Goal: Transaction & Acquisition: Purchase product/service

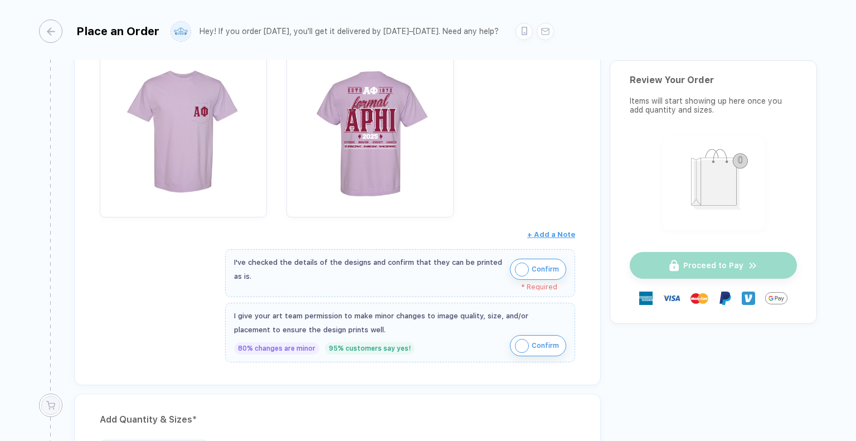
scroll to position [533, 0]
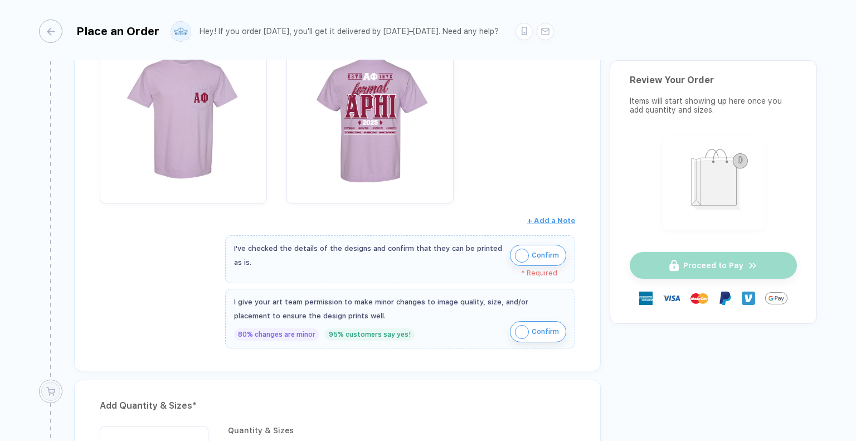
click at [517, 252] on img "button" at bounding box center [522, 256] width 14 height 14
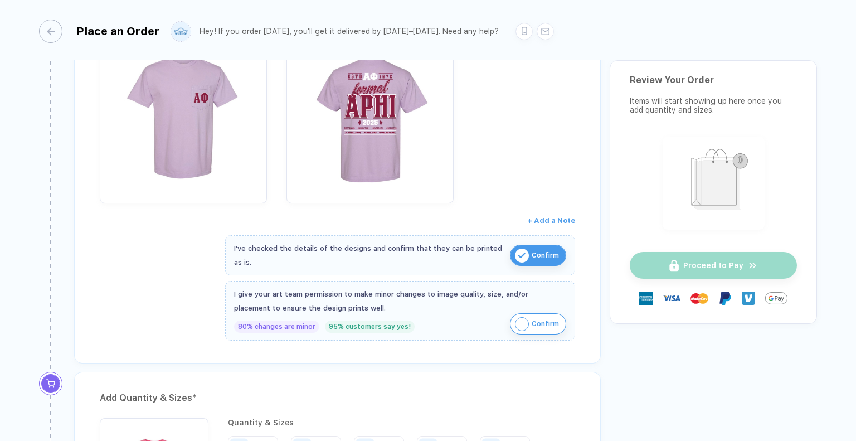
click at [521, 323] on img "button" at bounding box center [522, 324] width 14 height 14
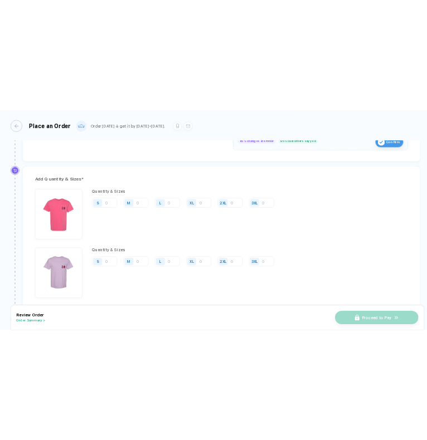
scroll to position [766, 0]
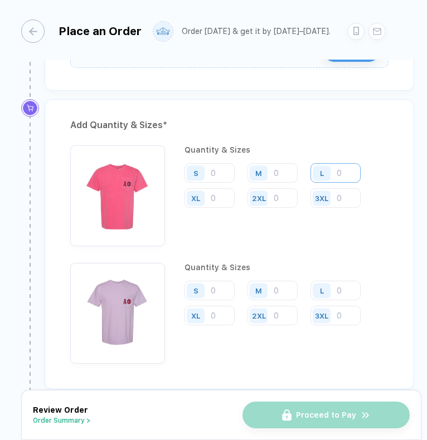
click at [341, 168] on input "number" at bounding box center [336, 173] width 50 height 20
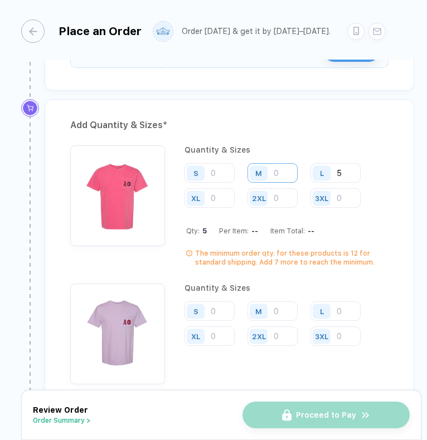
type input "5"
click at [277, 173] on input "number" at bounding box center [273, 173] width 50 height 20
type input "4"
click at [215, 169] on input "number" at bounding box center [210, 173] width 50 height 20
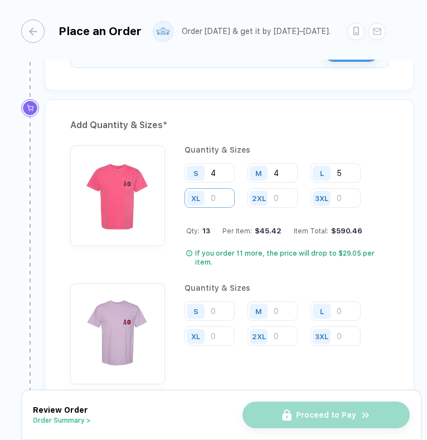
type input "4"
click at [219, 190] on input "number" at bounding box center [210, 198] width 50 height 20
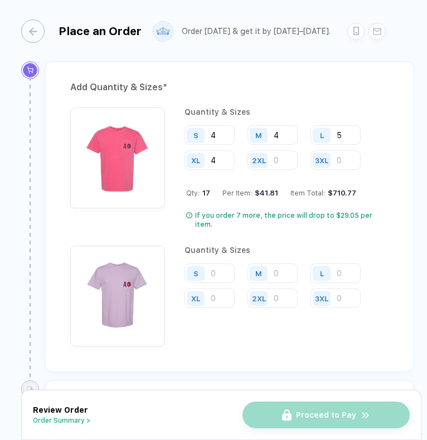
scroll to position [812, 0]
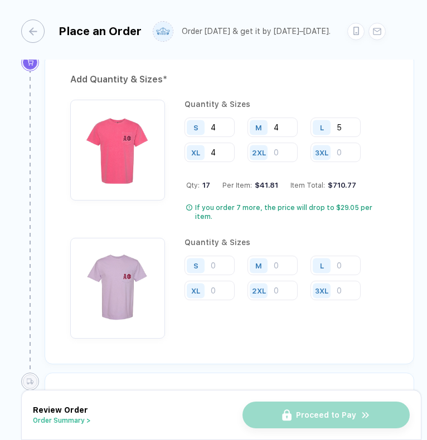
type input "4"
click at [336, 256] on input "number" at bounding box center [336, 266] width 50 height 20
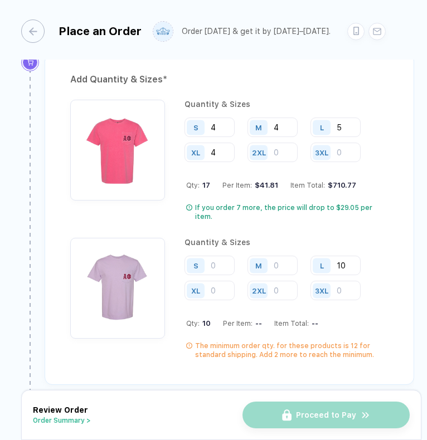
type input "11"
click at [275, 256] on input "number" at bounding box center [273, 266] width 50 height 20
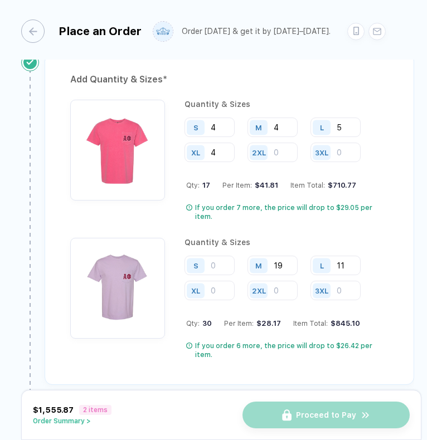
type input "19"
click at [212, 257] on input "number" at bounding box center [210, 266] width 50 height 20
type input "11"
click at [219, 282] on input "number" at bounding box center [210, 291] width 50 height 20
type input "3"
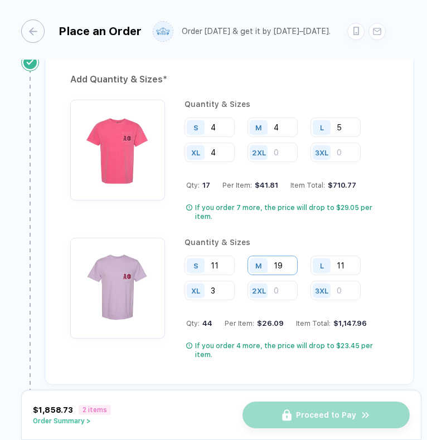
click at [289, 257] on input "19" at bounding box center [273, 266] width 50 height 20
type input "21"
click at [350, 256] on input "11" at bounding box center [336, 266] width 50 height 20
type input "13"
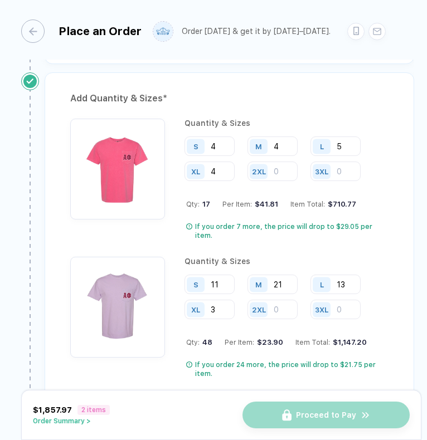
scroll to position [789, 0]
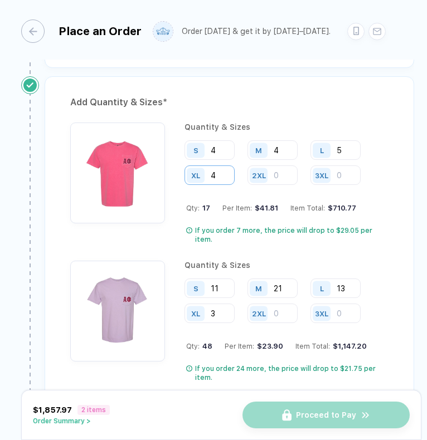
click at [225, 171] on input "4" at bounding box center [210, 176] width 50 height 20
click at [222, 142] on input "4" at bounding box center [210, 150] width 50 height 20
type input "6"
click at [283, 146] on input "4" at bounding box center [273, 150] width 50 height 20
type input "6"
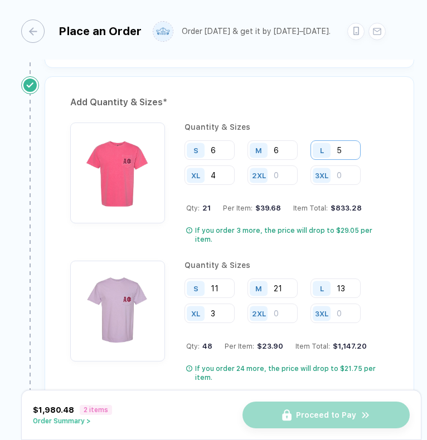
click at [353, 144] on input "5" at bounding box center [336, 150] width 50 height 20
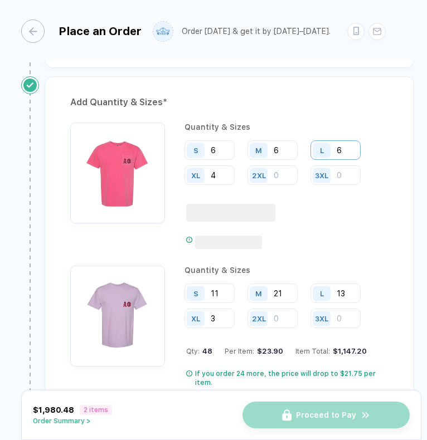
type input "7"
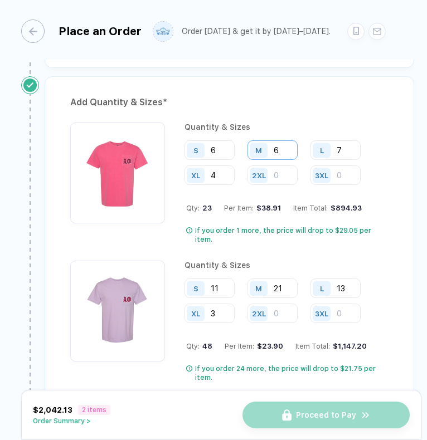
click at [284, 146] on input "6" at bounding box center [273, 150] width 50 height 20
type input "7"
click at [343, 283] on input "13" at bounding box center [336, 289] width 50 height 20
type input "12"
click at [217, 288] on input "11" at bounding box center [210, 289] width 50 height 20
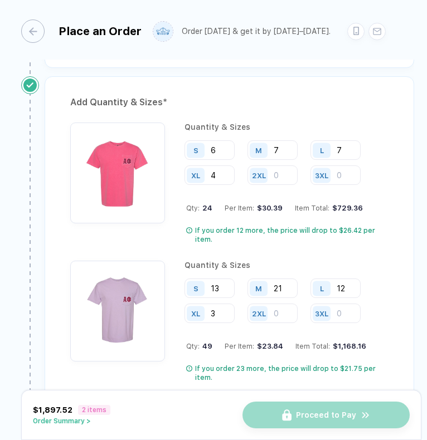
type input "12"
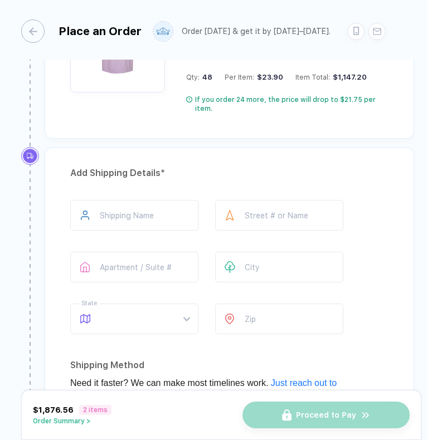
scroll to position [1084, 0]
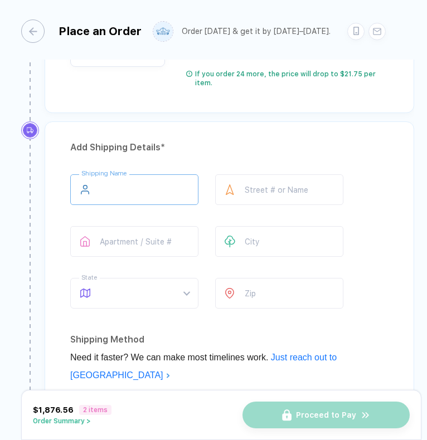
click at [140, 177] on input "text" at bounding box center [134, 189] width 128 height 31
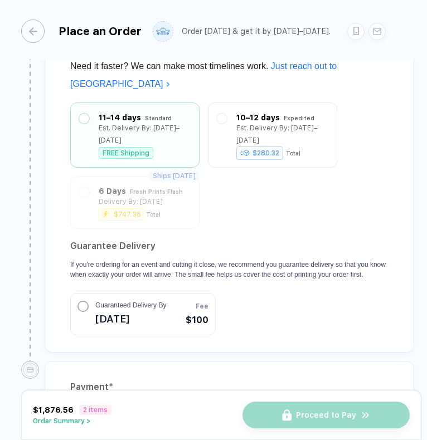
scroll to position [1472, 0]
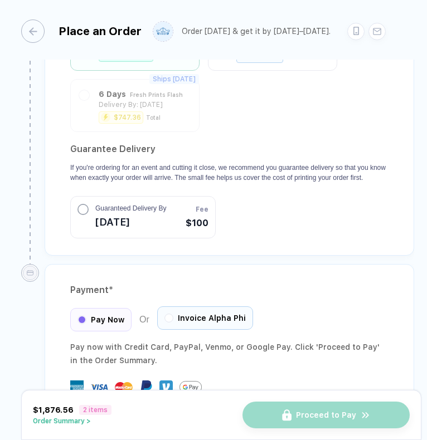
type input "**********"
click at [212, 314] on span "Invoice Alpha Phi" at bounding box center [212, 318] width 68 height 9
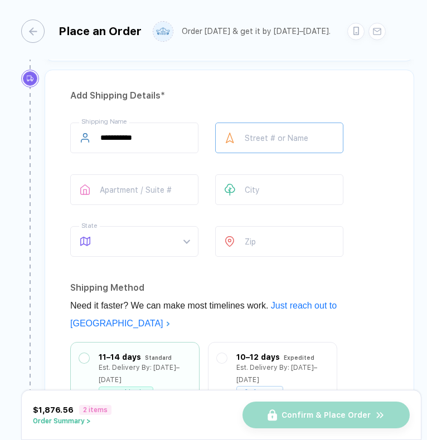
scroll to position [1136, 0]
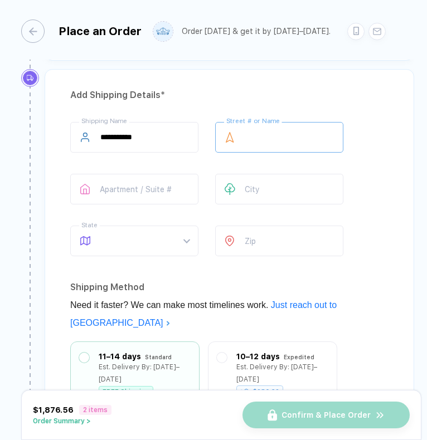
click at [258, 123] on input "text" at bounding box center [279, 137] width 128 height 31
type input "**********"
type input "****"
type input "**"
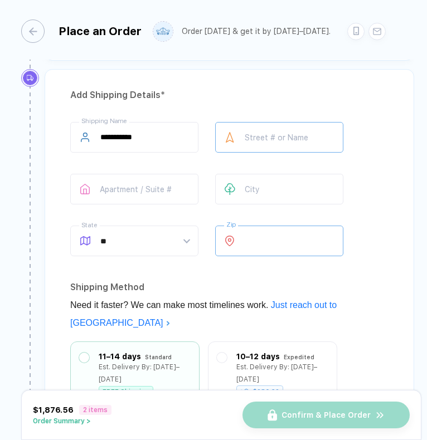
type input "*****"
type input "**********"
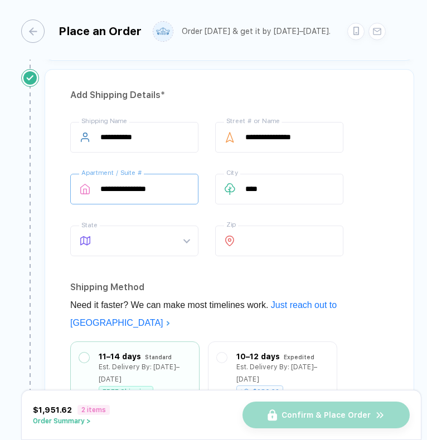
drag, startPoint x: 181, startPoint y: 181, endPoint x: 138, endPoint y: 177, distance: 42.5
click at [138, 177] on input "**********" at bounding box center [134, 189] width 128 height 31
click at [173, 231] on span at bounding box center [144, 241] width 89 height 30
type input "**********"
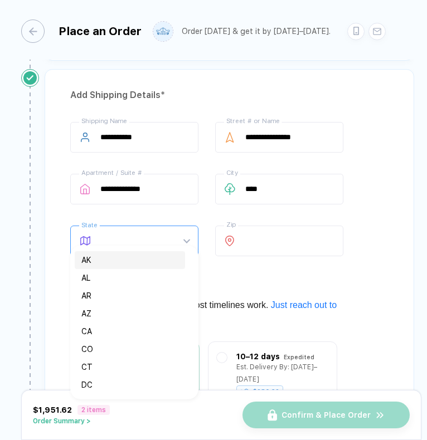
type input "*"
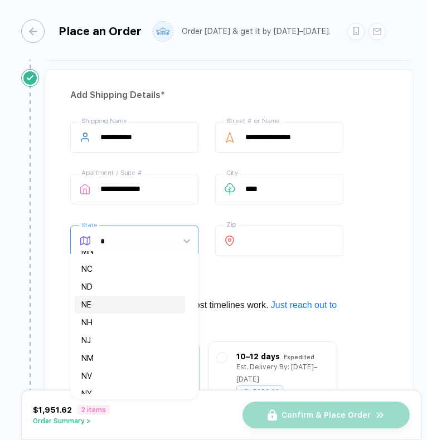
scroll to position [54, 0]
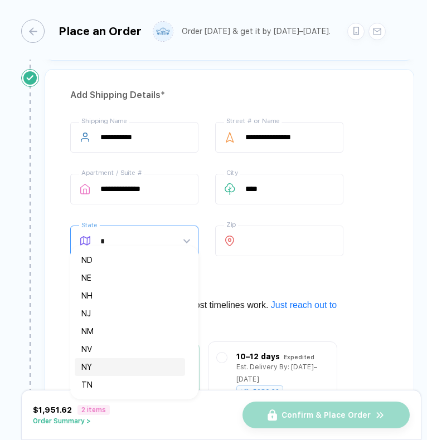
click at [96, 363] on div "NY" at bounding box center [129, 367] width 97 height 12
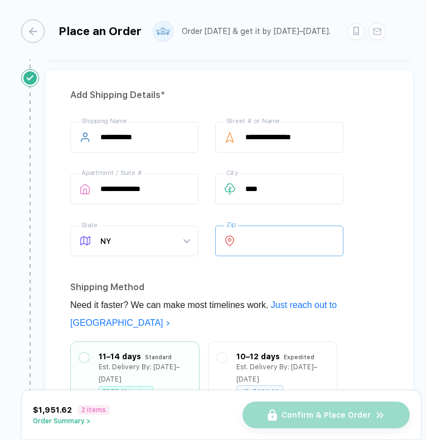
click at [322, 232] on input "*****" at bounding box center [279, 241] width 128 height 31
click at [390, 206] on div "**********" at bounding box center [230, 330] width 370 height 523
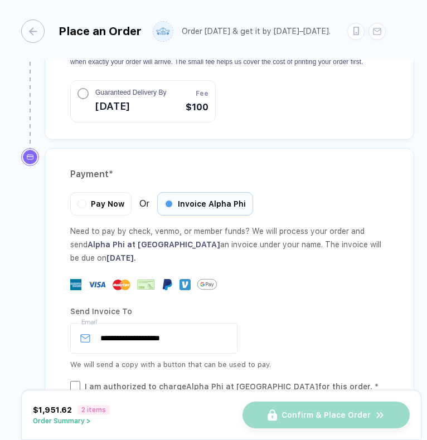
scroll to position [1595, 0]
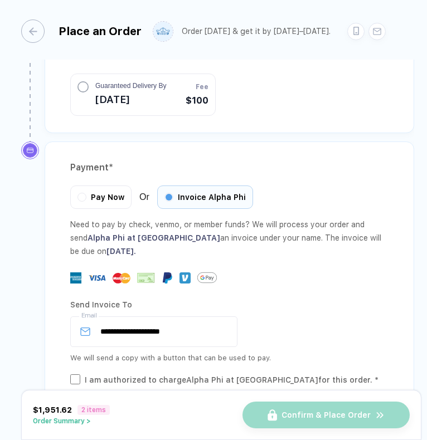
click at [67, 423] on button "Order Summary >" at bounding box center [71, 422] width 77 height 8
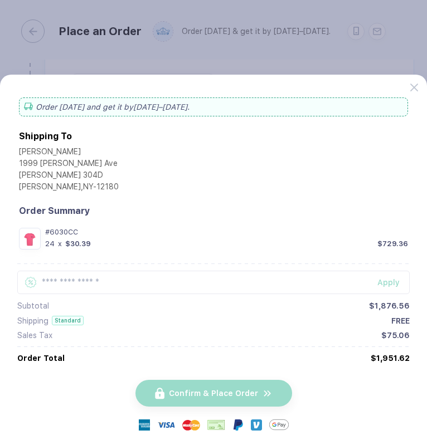
click at [300, 24] on button "button" at bounding box center [213, 220] width 427 height 440
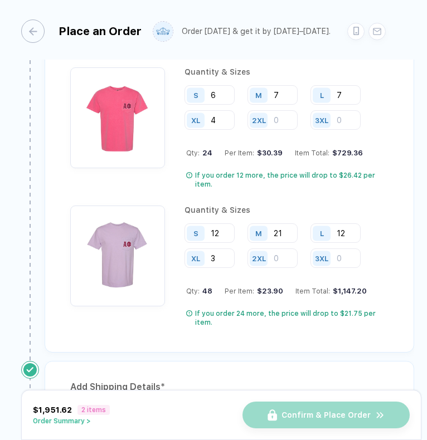
scroll to position [829, 0]
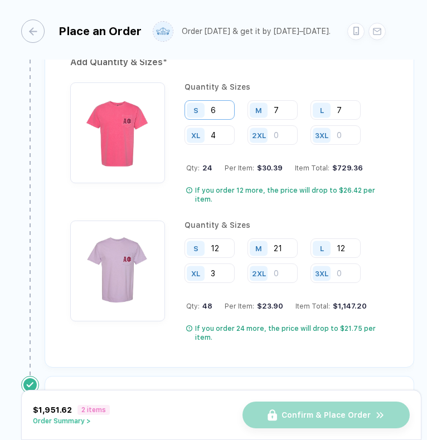
click at [222, 101] on input "6" at bounding box center [210, 110] width 50 height 20
type input "5"
click at [283, 106] on input "7" at bounding box center [273, 110] width 50 height 20
type input "5"
click at [349, 103] on input "7" at bounding box center [336, 110] width 50 height 20
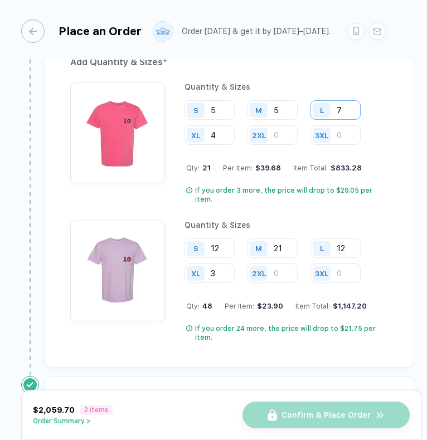
type input "6"
click at [225, 239] on input "12" at bounding box center [210, 249] width 50 height 20
type input "10"
click at [282, 239] on input "21" at bounding box center [273, 249] width 50 height 20
type input "18"
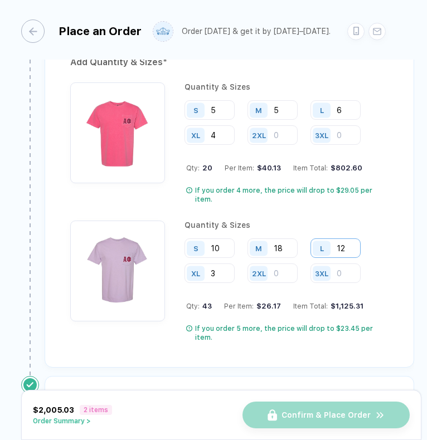
click at [347, 239] on input "12" at bounding box center [336, 249] width 50 height 20
type input "10"
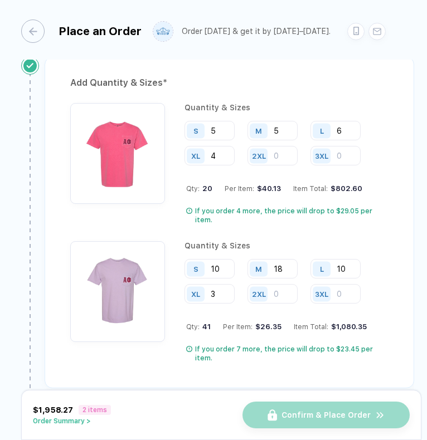
scroll to position [808, 0]
click at [227, 124] on input "5" at bounding box center [210, 132] width 50 height 20
type input "6"
click at [280, 127] on input "5" at bounding box center [273, 132] width 50 height 20
type input "7"
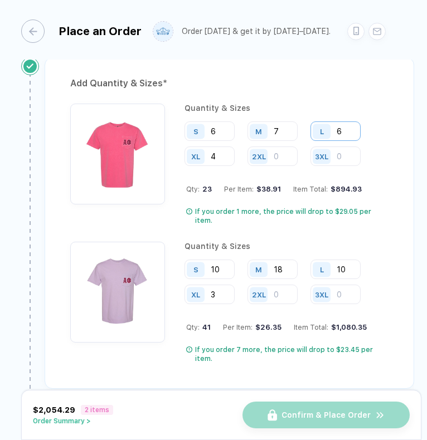
click at [351, 128] on input "6" at bounding box center [336, 132] width 50 height 20
type input "7"
click at [75, 419] on button "Order Summary >" at bounding box center [71, 422] width 77 height 8
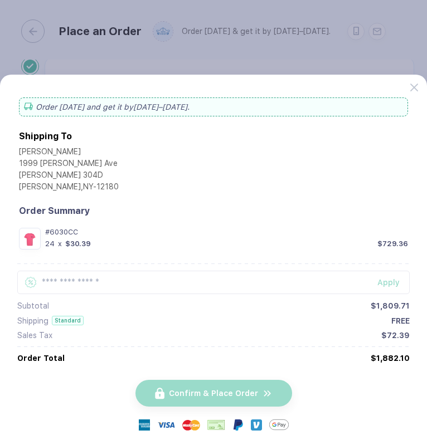
click at [193, 174] on div "[PERSON_NAME] 1999 [PERSON_NAME] Ave [PERSON_NAME] [STREET_ADDRESS]" at bounding box center [213, 170] width 389 height 47
click at [140, 38] on button "button" at bounding box center [213, 220] width 427 height 440
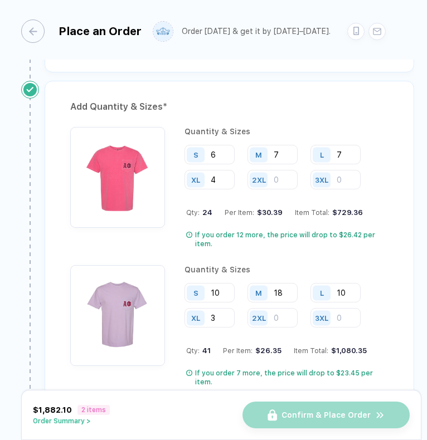
scroll to position [785, 0]
click at [224, 289] on input "10" at bounding box center [210, 293] width 50 height 20
type input "11"
click at [282, 290] on input "18" at bounding box center [273, 293] width 50 height 20
type input "19"
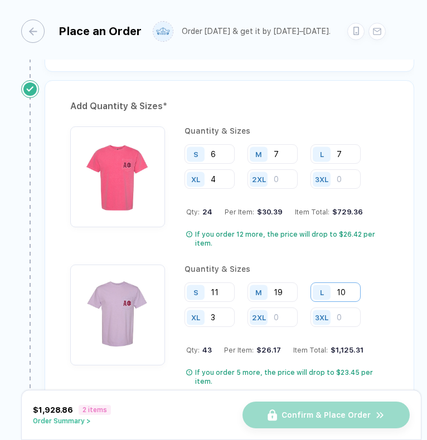
click at [349, 288] on input "10" at bounding box center [336, 293] width 50 height 20
type input "11"
click at [225, 292] on input "11" at bounding box center [210, 293] width 50 height 20
click at [283, 285] on input "19" at bounding box center [273, 293] width 50 height 20
click at [227, 284] on input "10" at bounding box center [210, 293] width 50 height 20
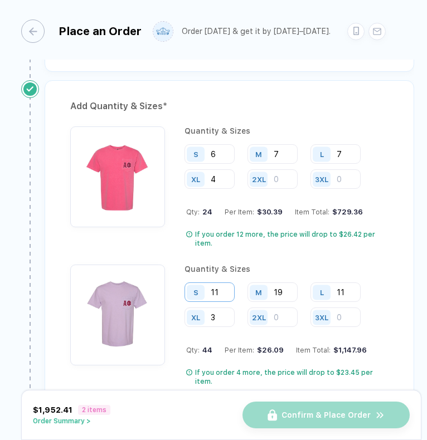
type input "12"
click at [284, 289] on input "19" at bounding box center [273, 293] width 50 height 20
type input "21"
click at [349, 285] on input "11" at bounding box center [336, 293] width 50 height 20
type input "12"
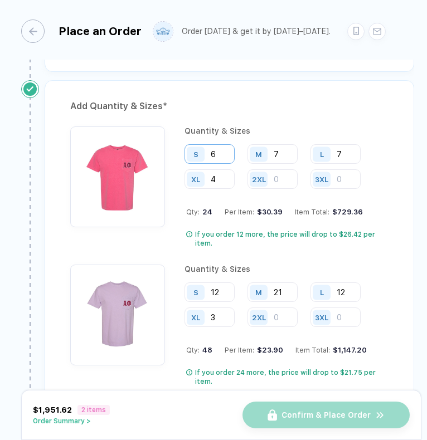
click at [220, 149] on input "6" at bounding box center [210, 154] width 50 height 20
type input "4"
click at [289, 147] on input "7" at bounding box center [273, 154] width 50 height 20
type input "4"
click at [354, 149] on input "7" at bounding box center [336, 154] width 50 height 20
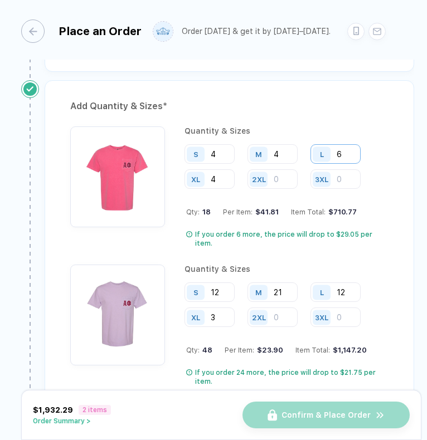
type input "7"
click at [293, 149] on input "4" at bounding box center [273, 154] width 50 height 20
type input "7"
click at [216, 144] on input "4" at bounding box center [210, 154] width 50 height 20
type input "6"
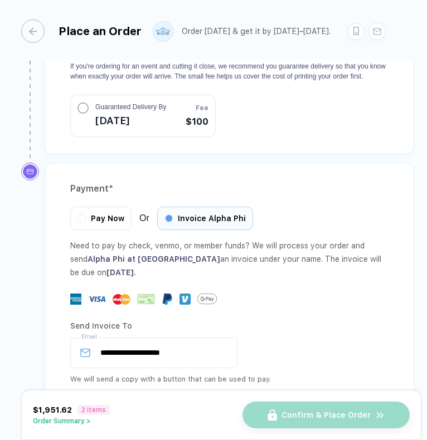
scroll to position [1595, 0]
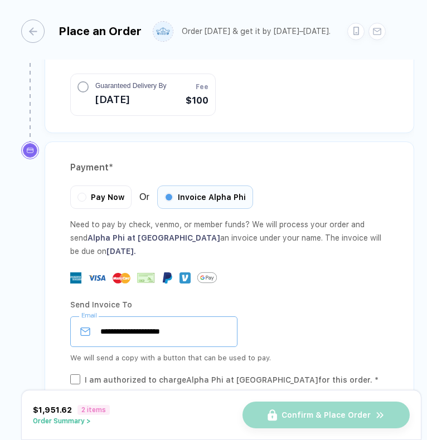
click at [174, 317] on input "**********" at bounding box center [153, 332] width 167 height 31
type input "**********"
click at [81, 374] on div "I am authorized to charge Alpha Phi at [GEOGRAPHIC_DATA] for this order. *" at bounding box center [229, 380] width 318 height 12
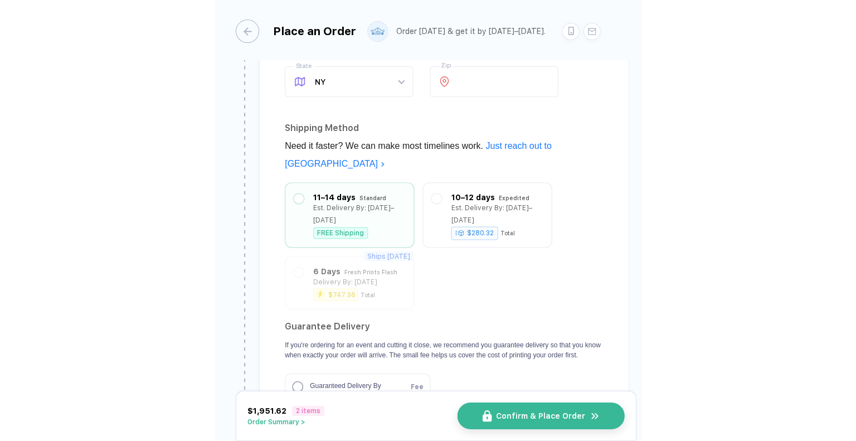
scroll to position [1293, 0]
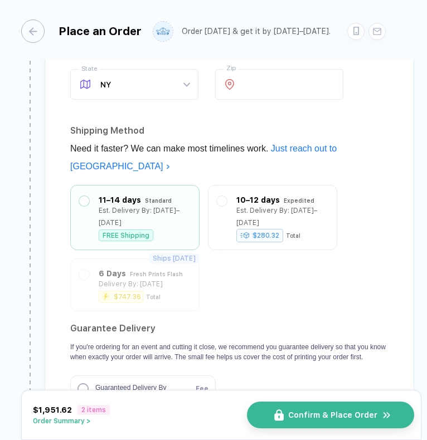
click at [273, 414] on button "Confirm & Place Order" at bounding box center [330, 415] width 167 height 27
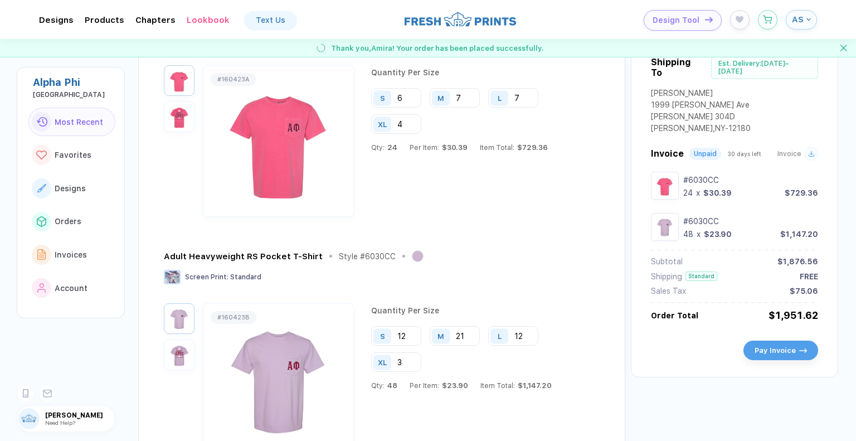
scroll to position [118, 0]
click at [466, 96] on div "M 7" at bounding box center [455, 99] width 50 height 20
click at [462, 101] on div "M 7" at bounding box center [455, 99] width 50 height 20
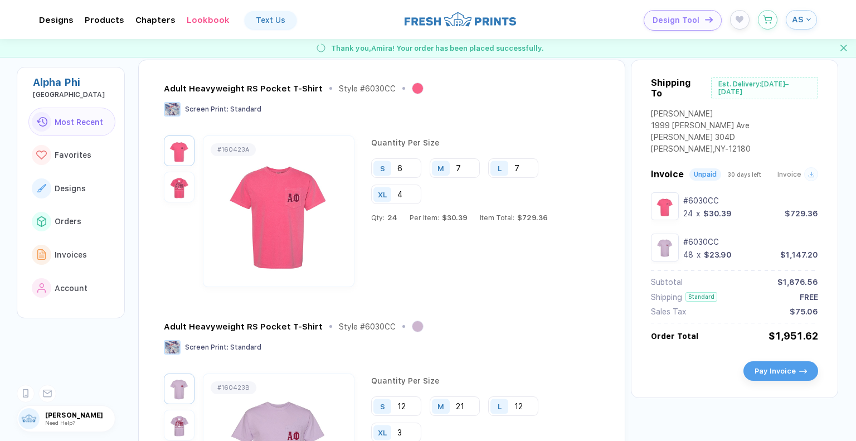
scroll to position [47, 0]
click at [464, 170] on div "M 7" at bounding box center [455, 169] width 50 height 20
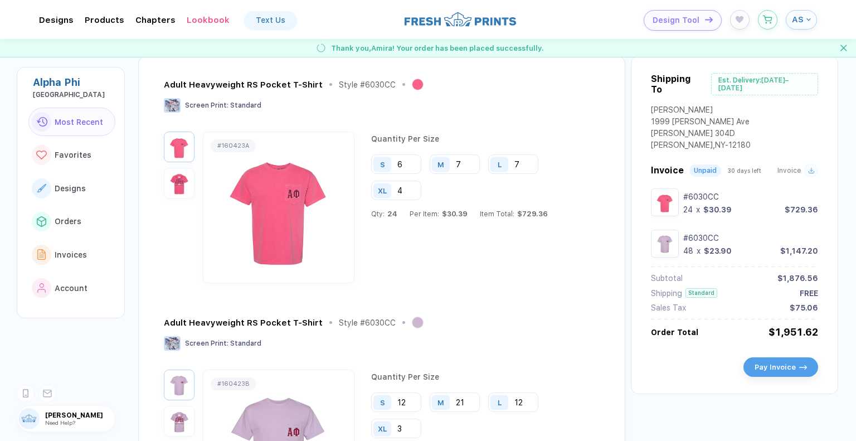
scroll to position [45, 0]
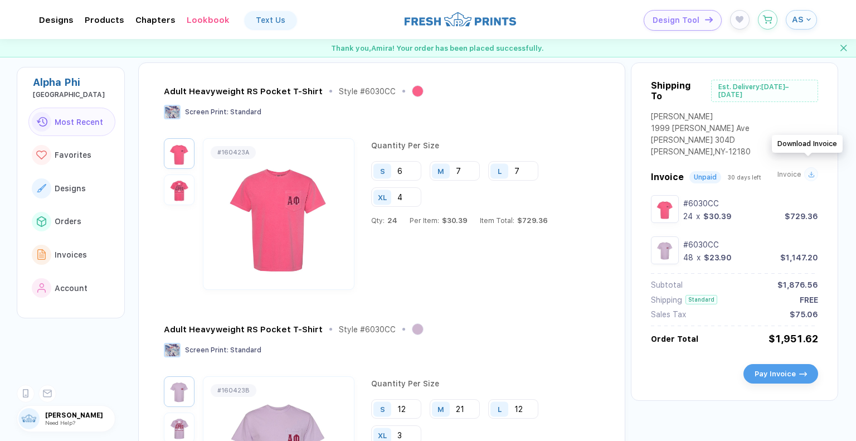
click at [804, 171] on div at bounding box center [811, 174] width 14 height 14
click at [808, 171] on icon at bounding box center [811, 174] width 7 height 7
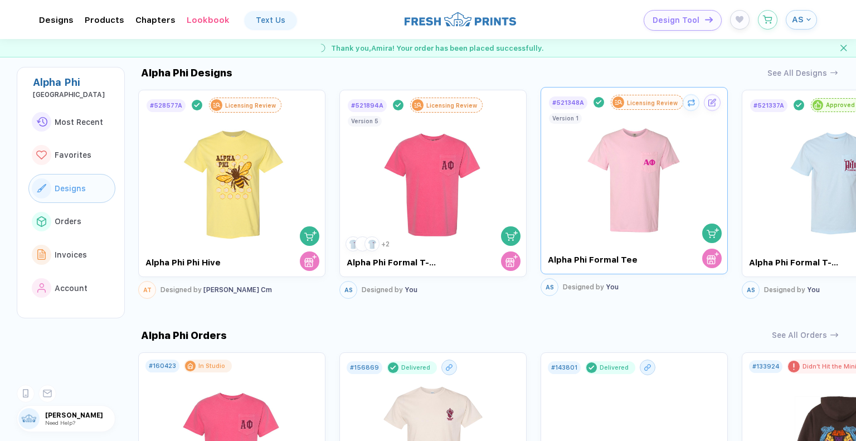
scroll to position [738, 0]
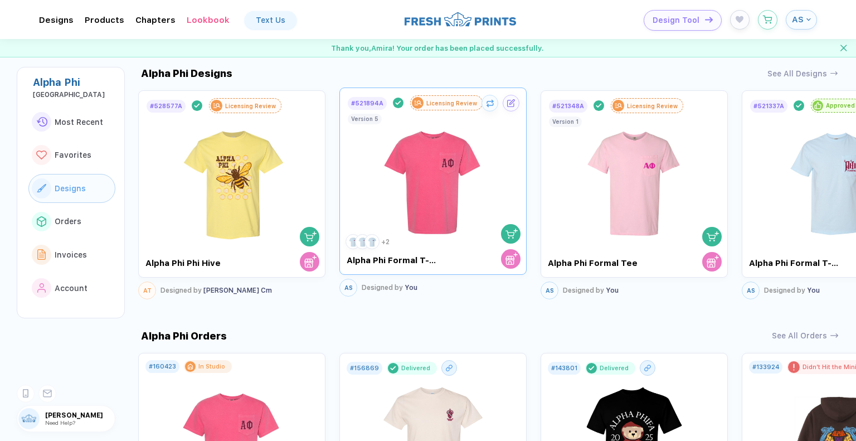
click at [463, 103] on div "Licensing Review" at bounding box center [451, 103] width 51 height 7
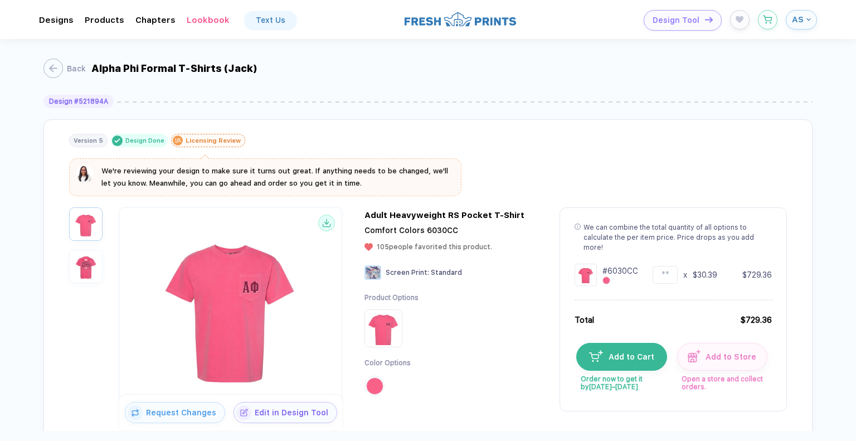
click at [220, 143] on div "Licensing Review" at bounding box center [213, 140] width 55 height 7
click at [84, 171] on img "button" at bounding box center [85, 174] width 18 height 18
click at [35, 158] on div "Back Alpha Phi Formal T-Shirts (Jack) Design # 521894A Version 5 Design Done Li…" at bounding box center [428, 235] width 856 height 392
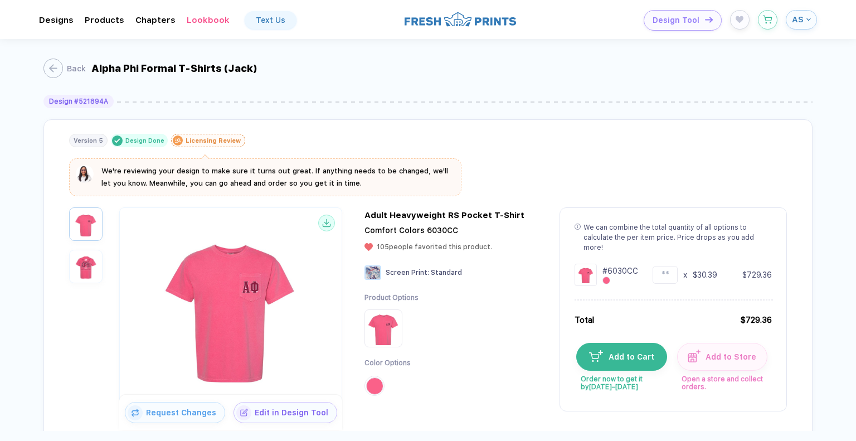
click at [86, 263] on img "button" at bounding box center [86, 267] width 28 height 28
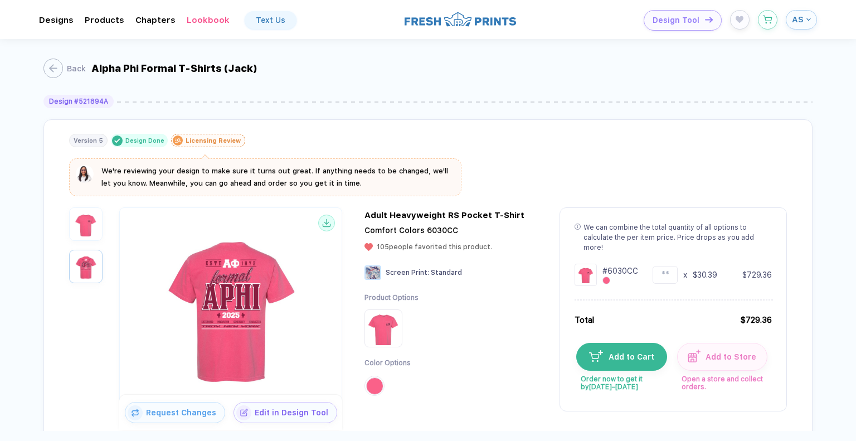
click at [812, 16] on button "AS" at bounding box center [801, 20] width 31 height 20
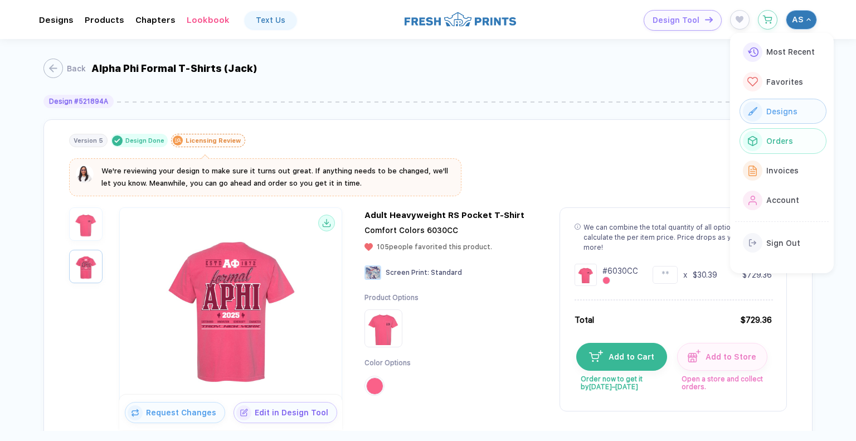
click at [770, 144] on div "Orders" at bounding box center [778, 141] width 30 height 12
click at [769, 147] on button "Orders" at bounding box center [783, 140] width 87 height 25
click at [803, 137] on button "Orders" at bounding box center [783, 140] width 87 height 25
click at [791, 140] on span "Orders" at bounding box center [780, 141] width 27 height 9
click at [767, 137] on span "Orders" at bounding box center [780, 141] width 27 height 9
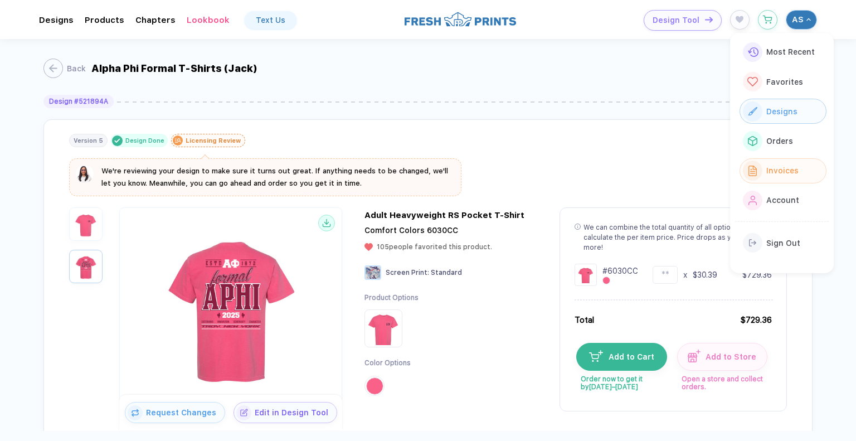
click at [767, 166] on span "Invoices" at bounding box center [783, 170] width 32 height 9
click at [799, 23] on span "AS" at bounding box center [798, 19] width 12 height 10
